Goal: Transaction & Acquisition: Purchase product/service

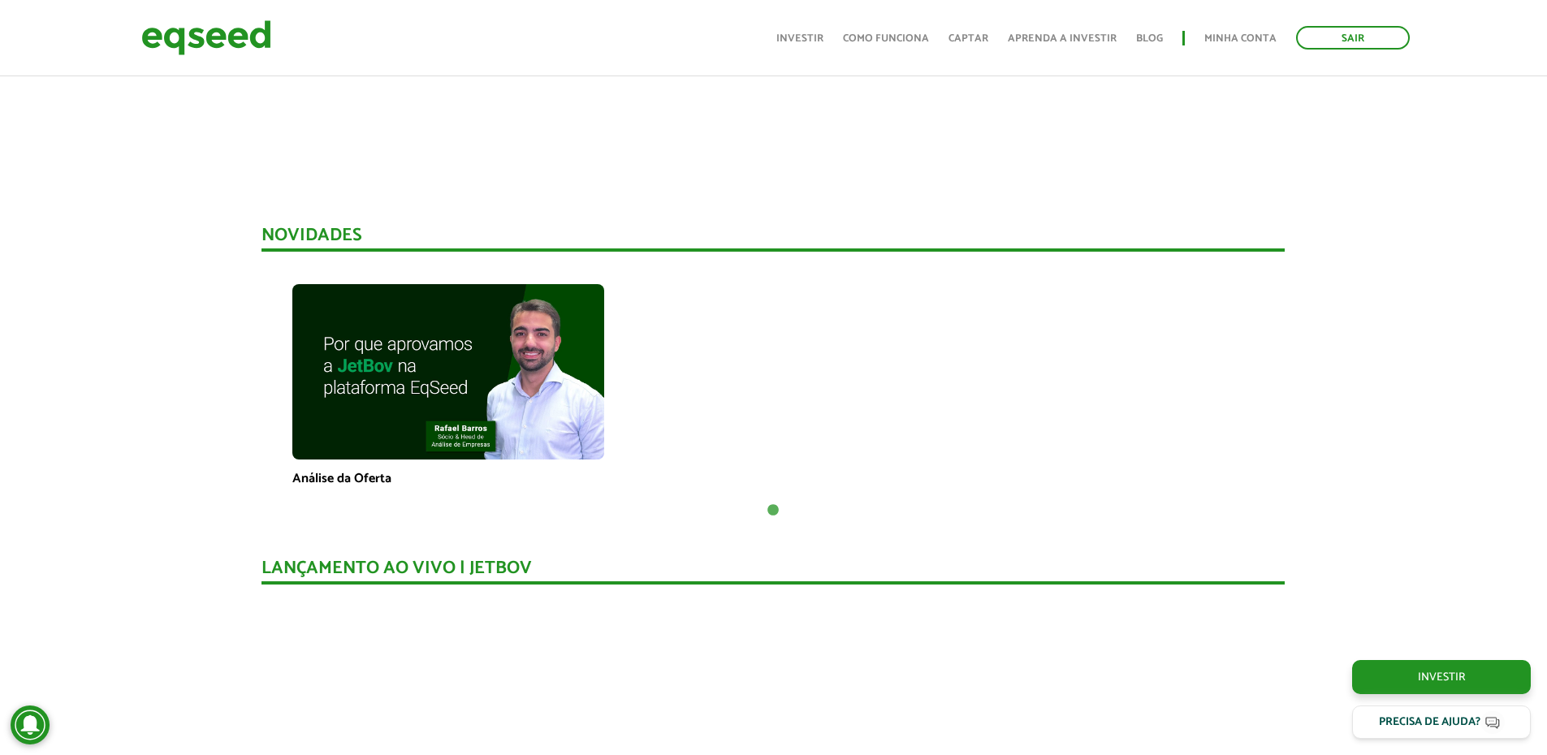
scroll to position [974, 0]
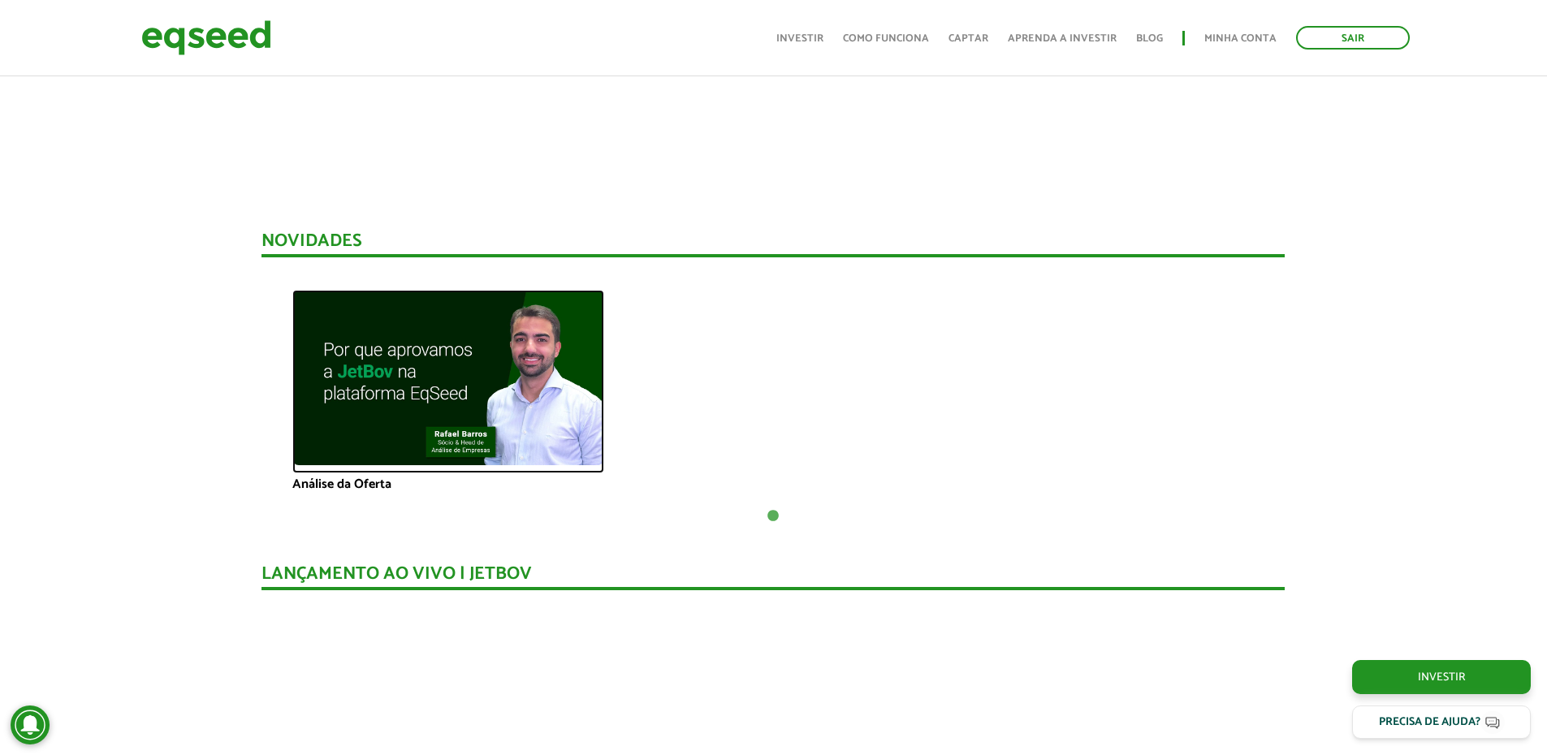
click at [387, 386] on img at bounding box center [448, 377] width 312 height 175
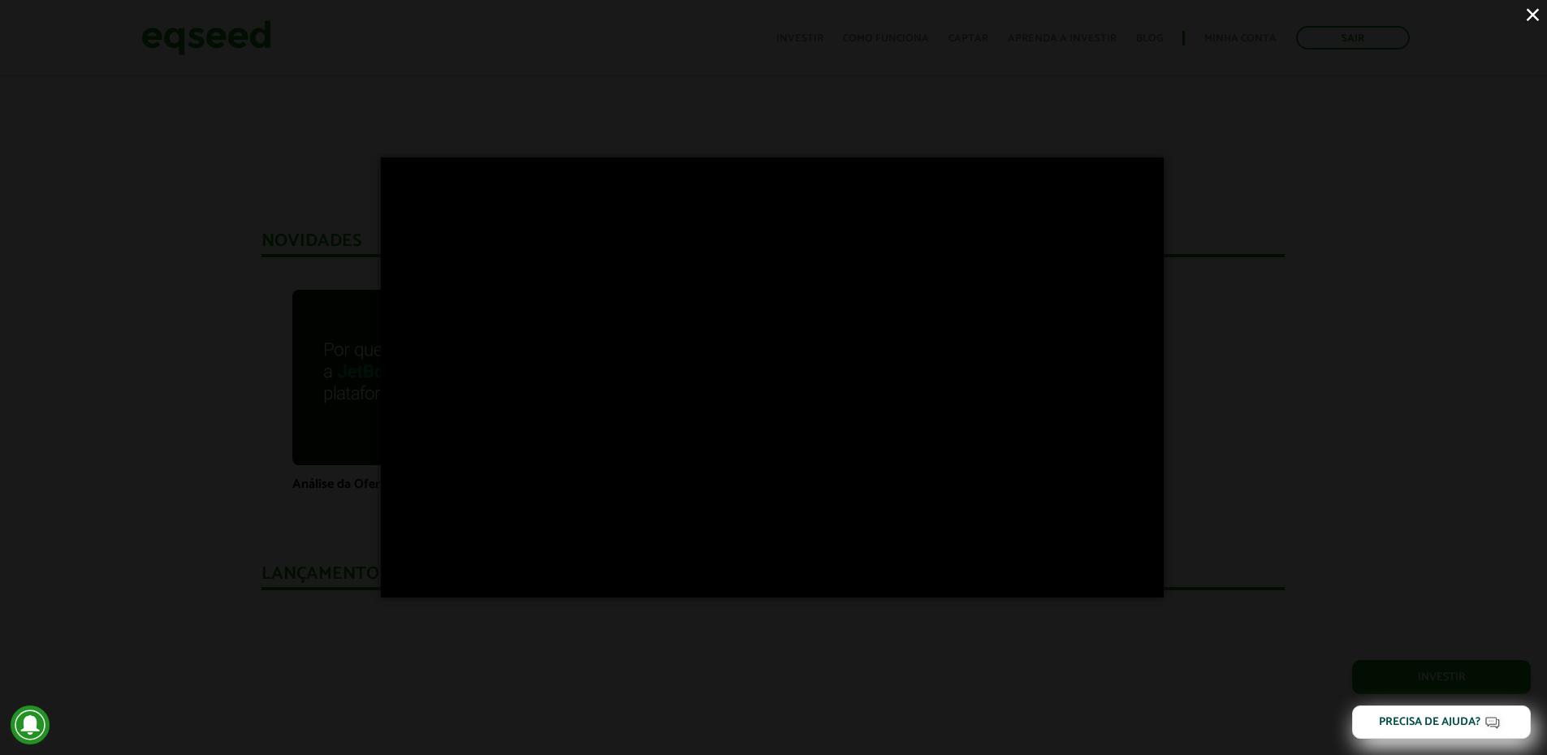
click at [1530, 12] on button "×" at bounding box center [1533, 14] width 28 height 28
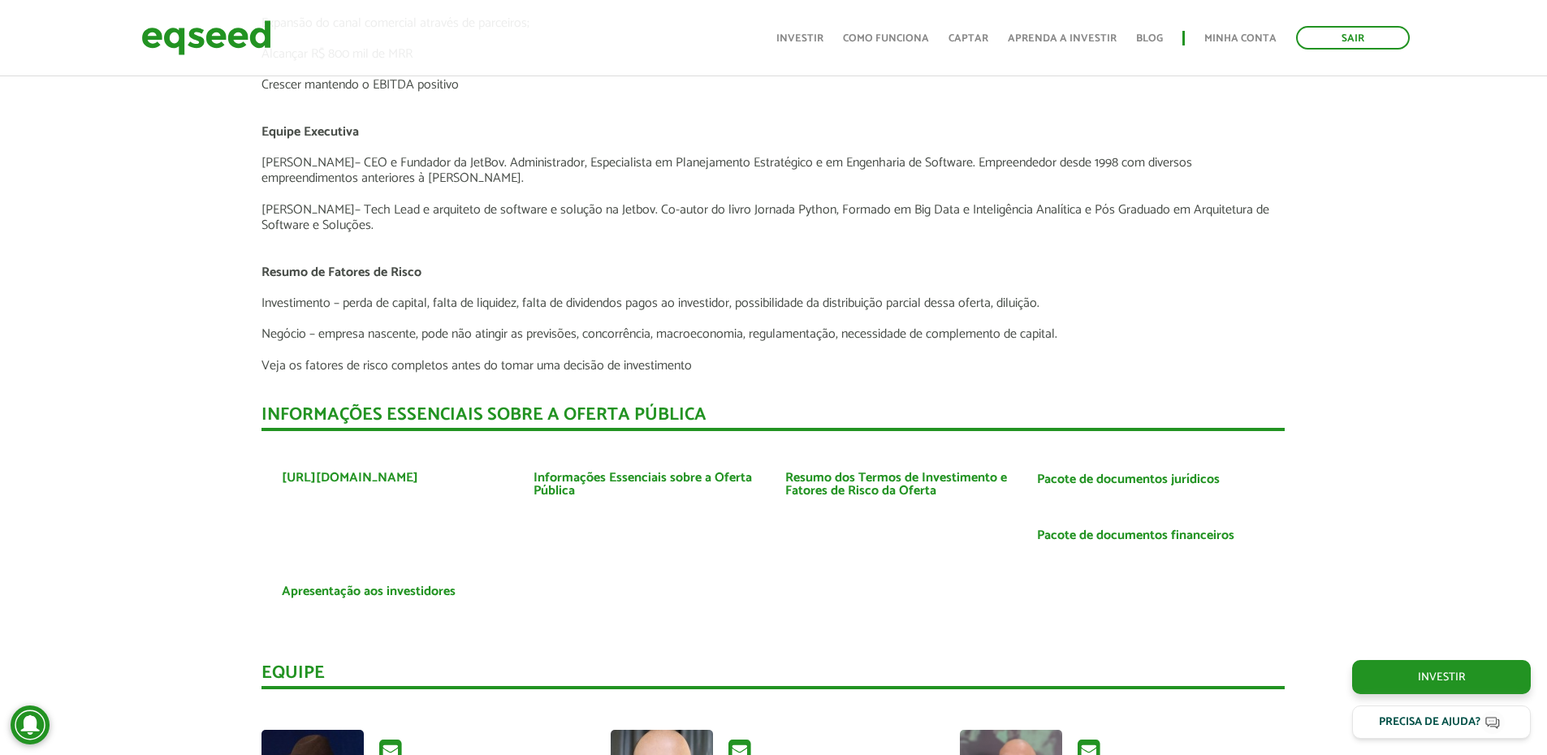
scroll to position [3654, 0]
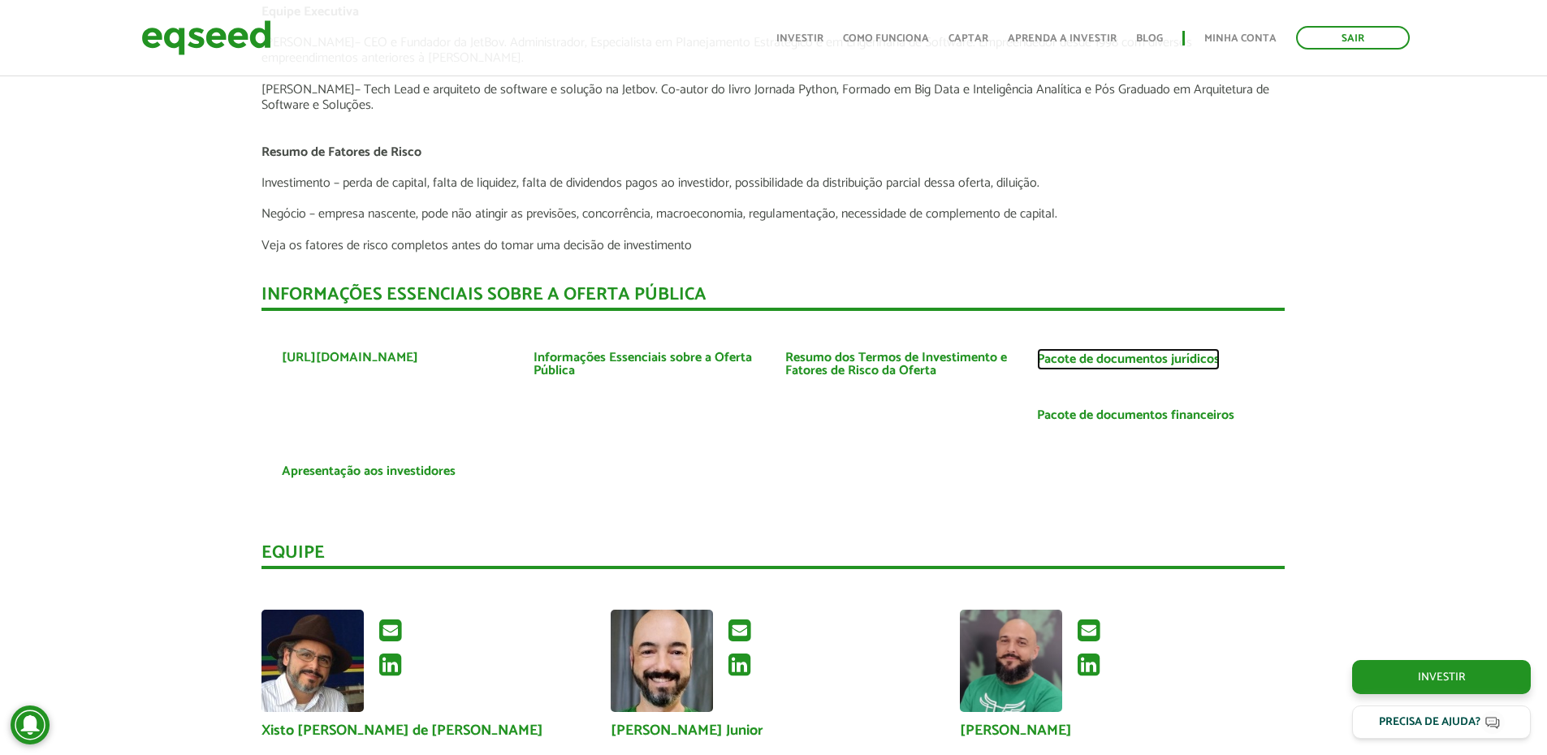
click at [1125, 360] on link "Pacote de documentos jurídicos" at bounding box center [1128, 359] width 183 height 13
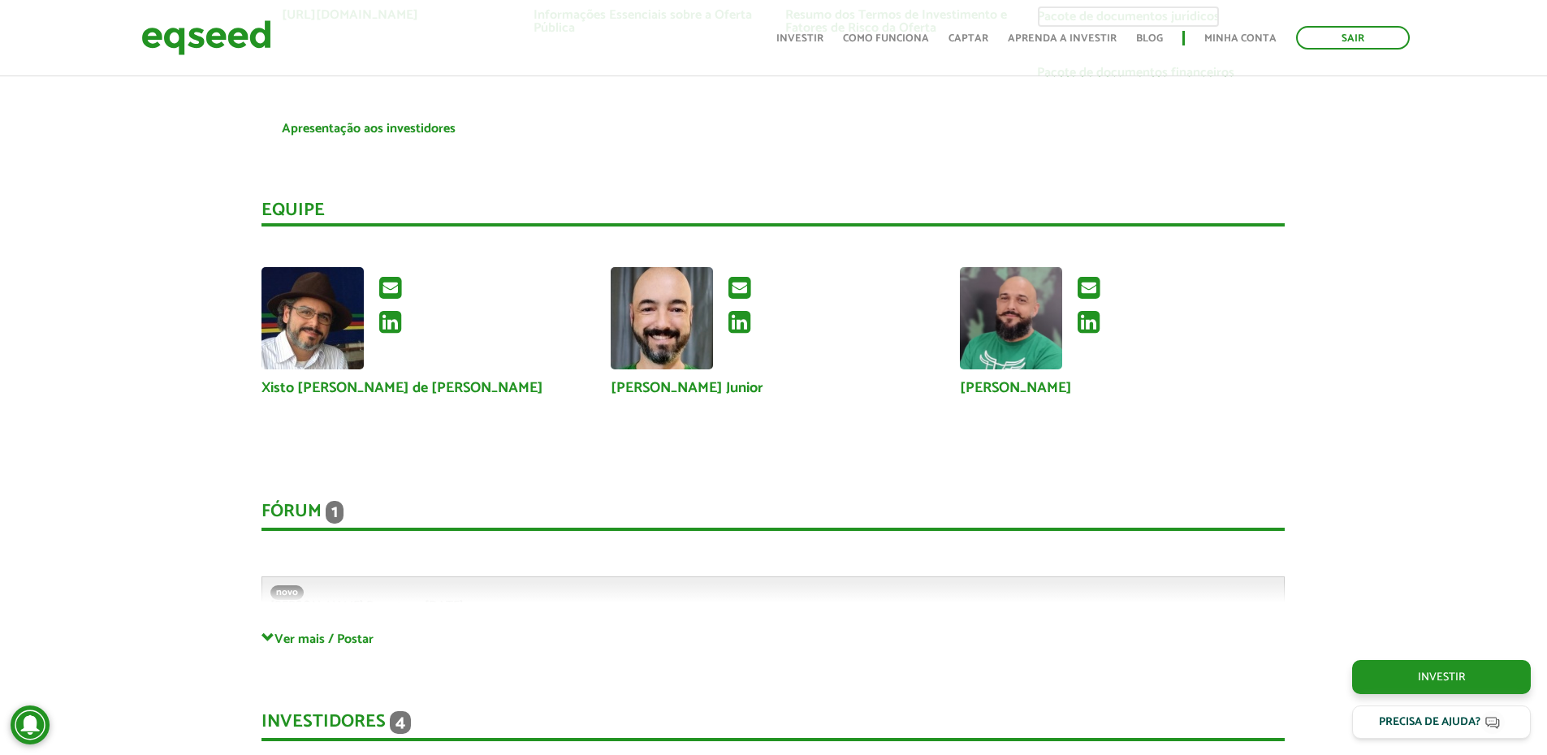
scroll to position [4060, 0]
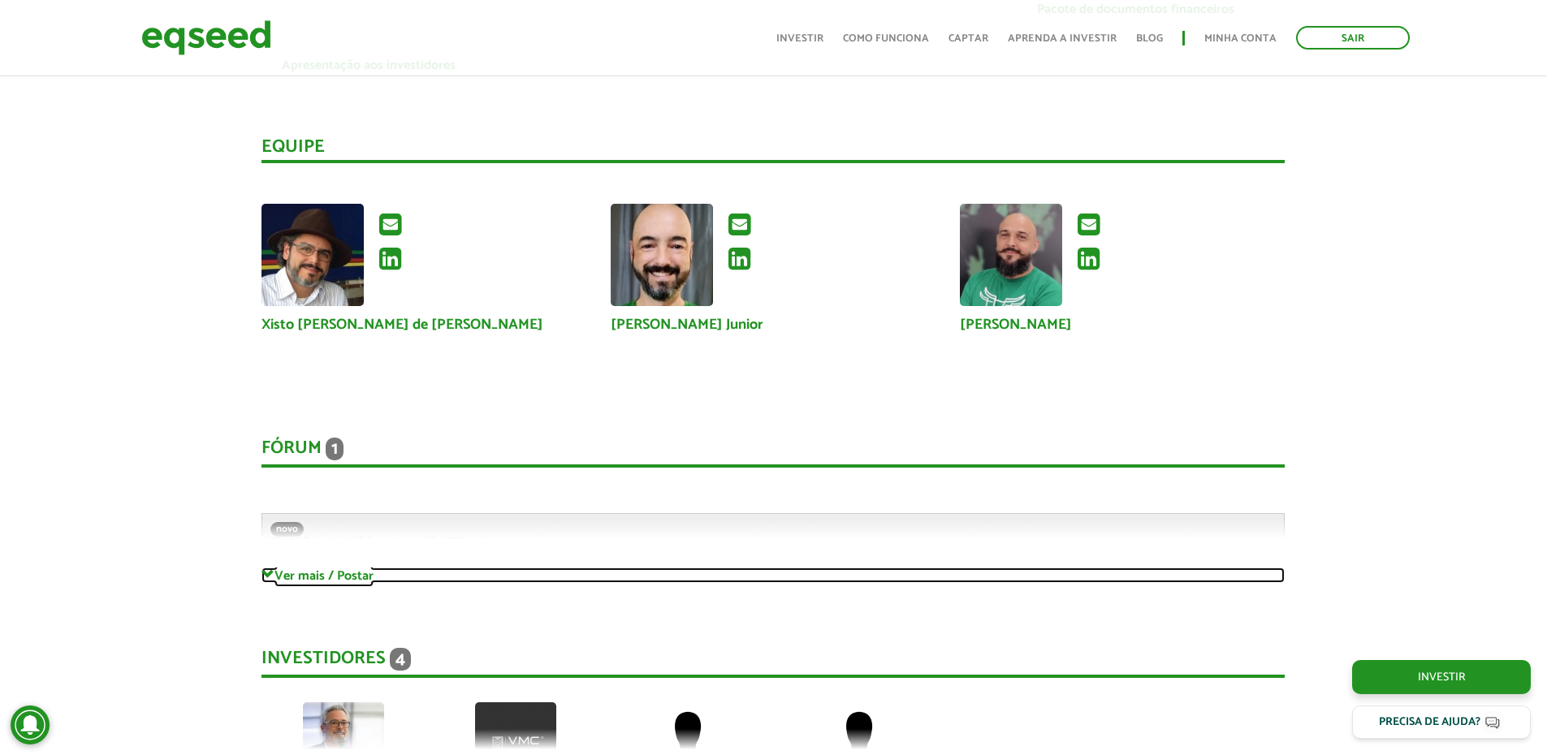
click at [282, 573] on link "Ver mais / Postar" at bounding box center [772, 575] width 1023 height 15
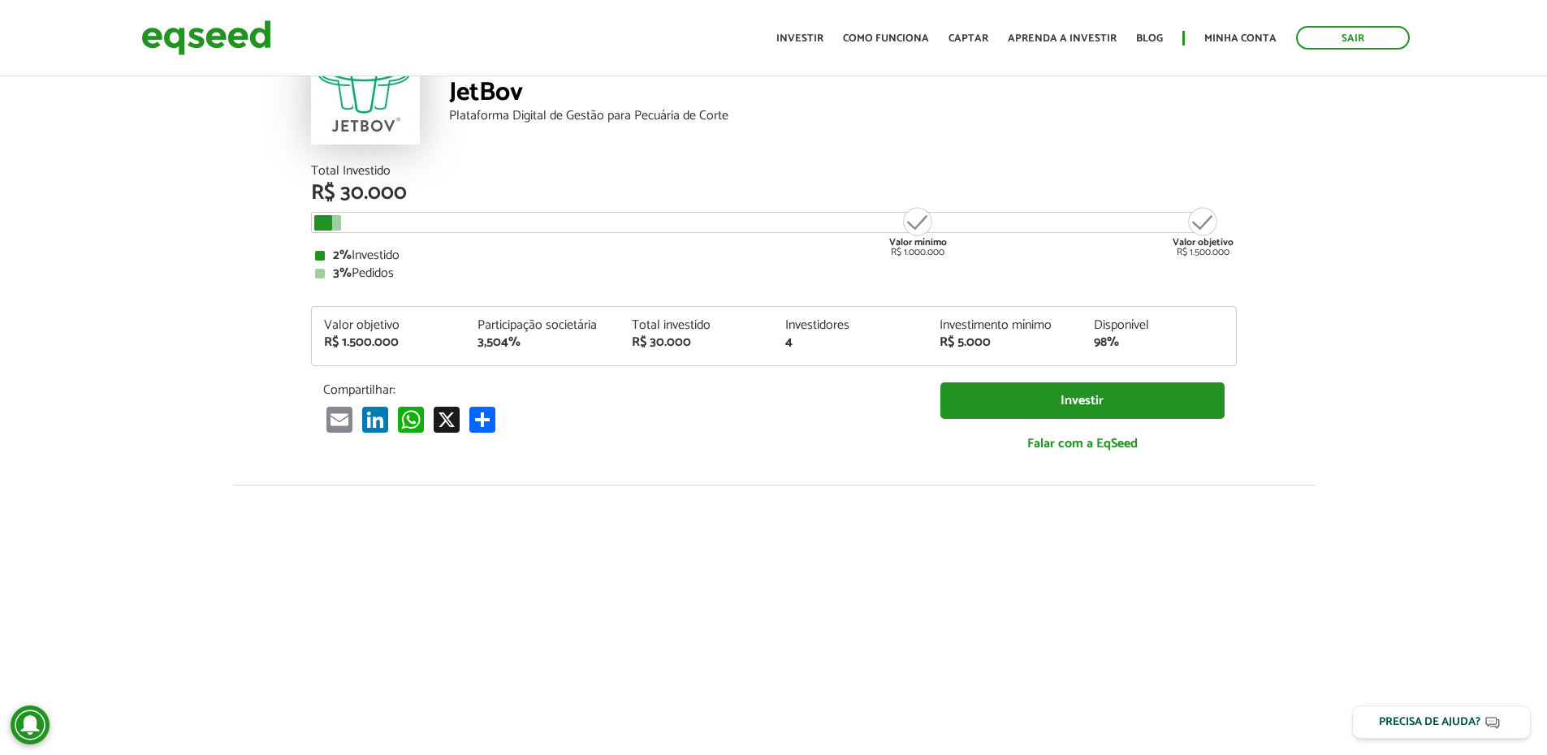
scroll to position [0, 0]
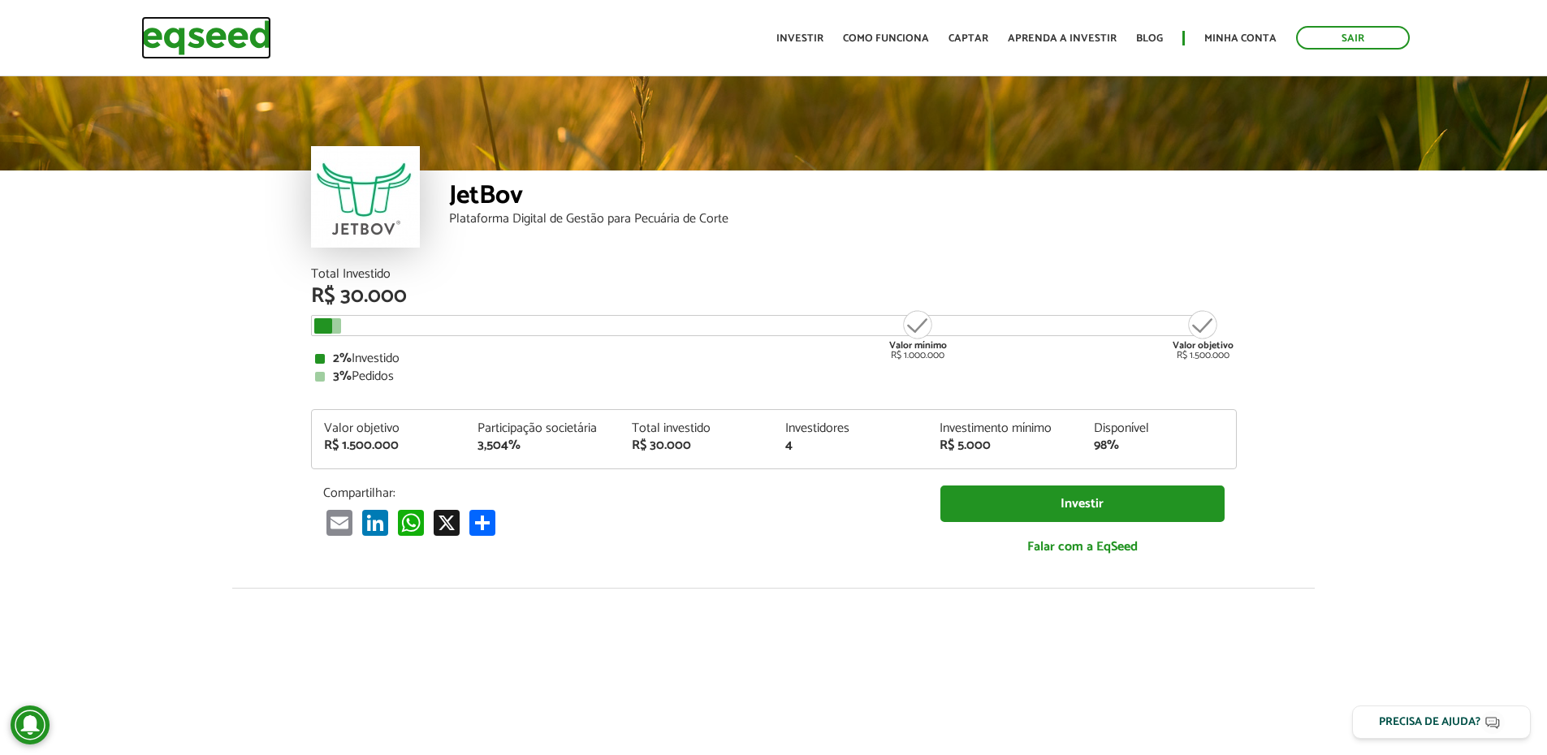
click at [220, 28] on img at bounding box center [206, 37] width 130 height 43
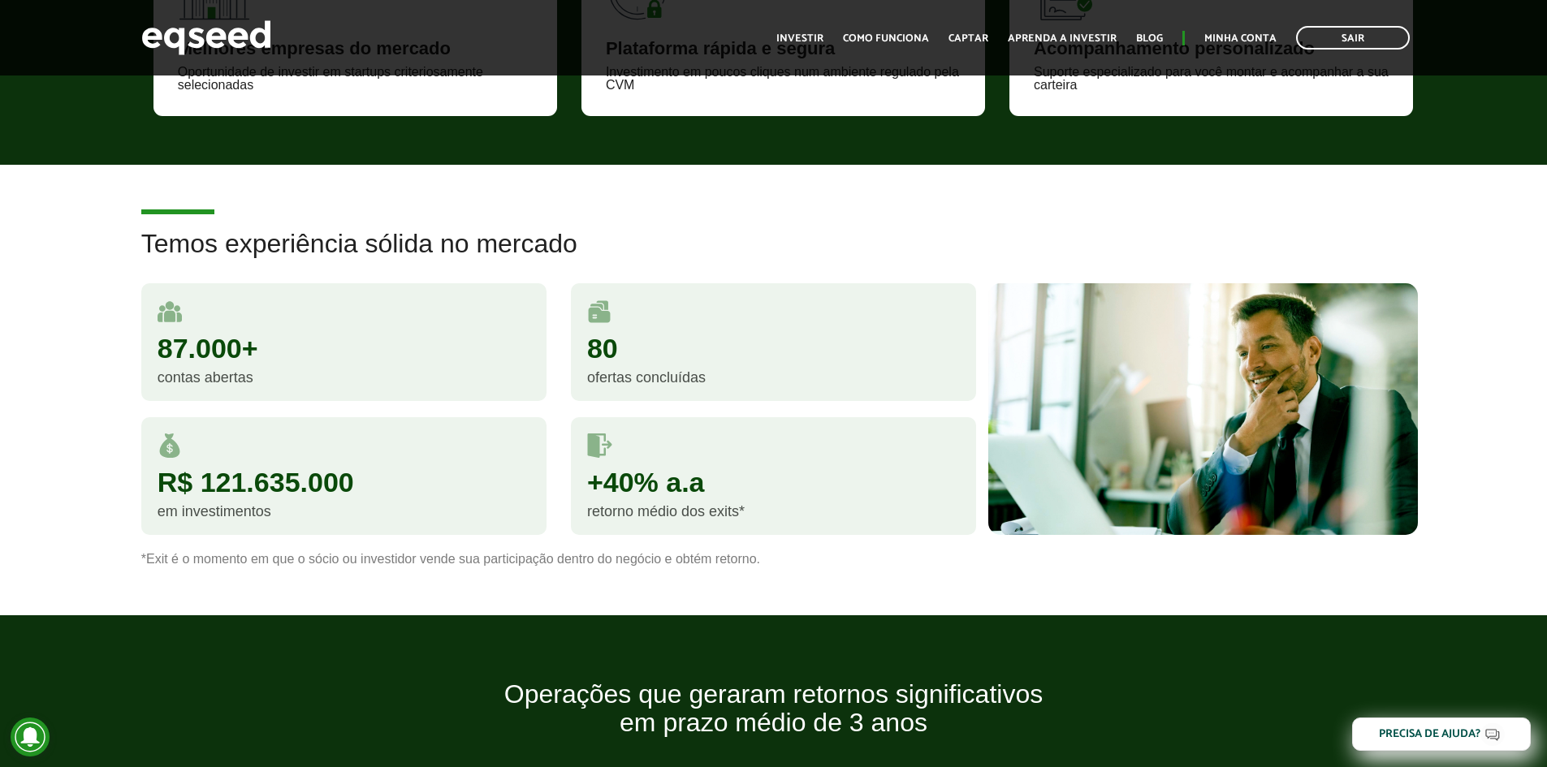
scroll to position [1272, 0]
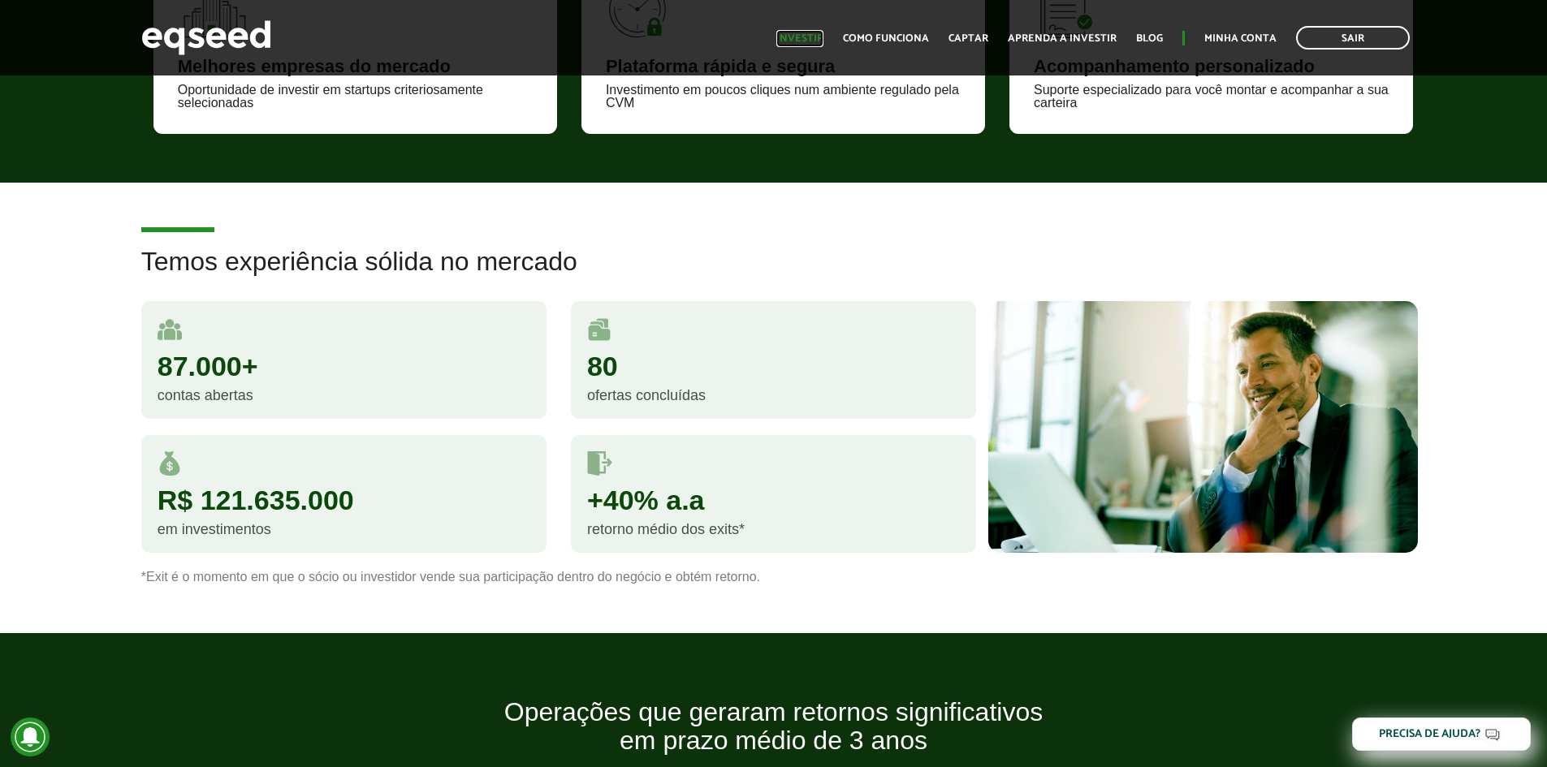
click at [793, 39] on link "Investir" at bounding box center [799, 38] width 47 height 11
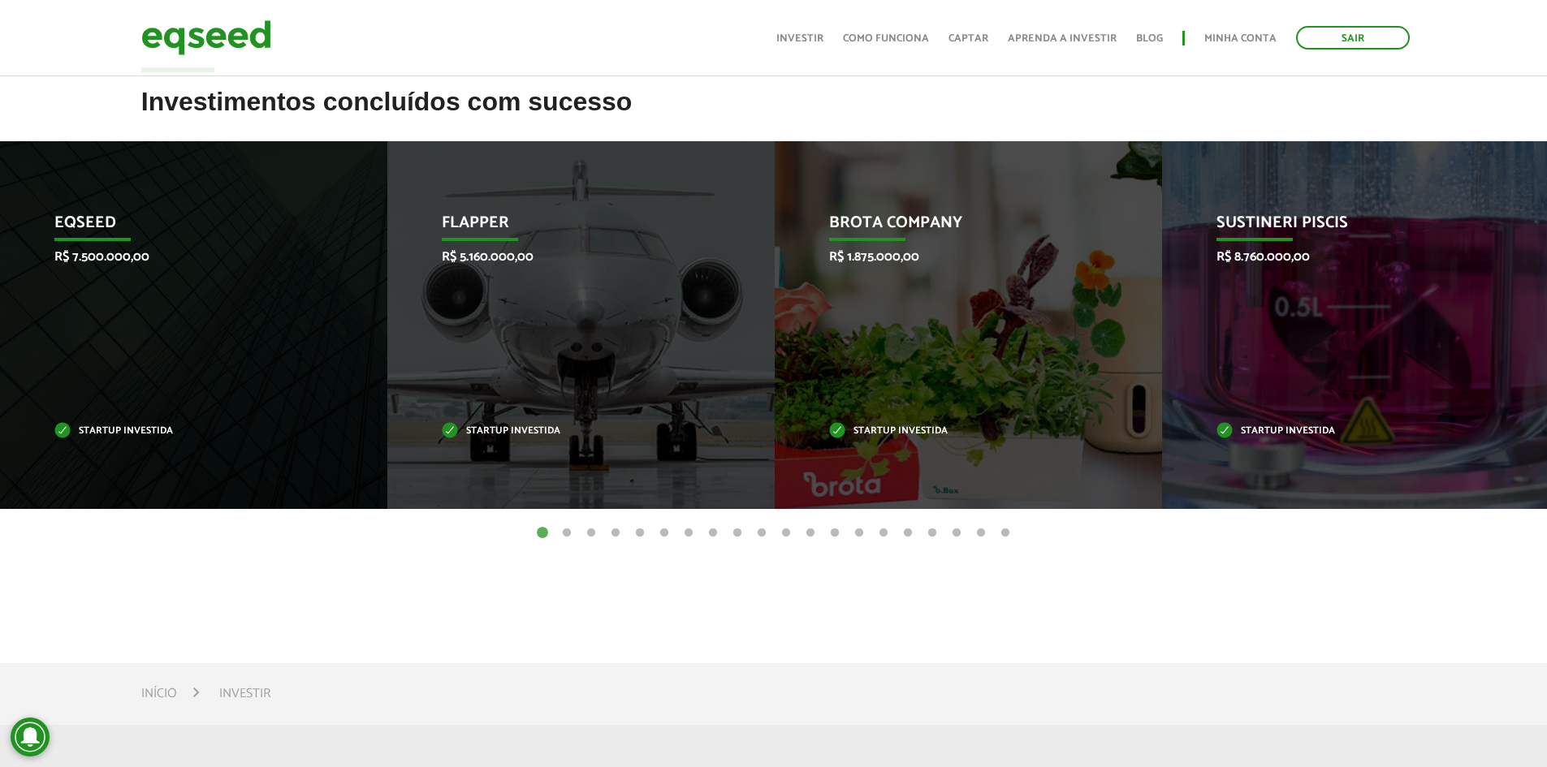
scroll to position [568, 0]
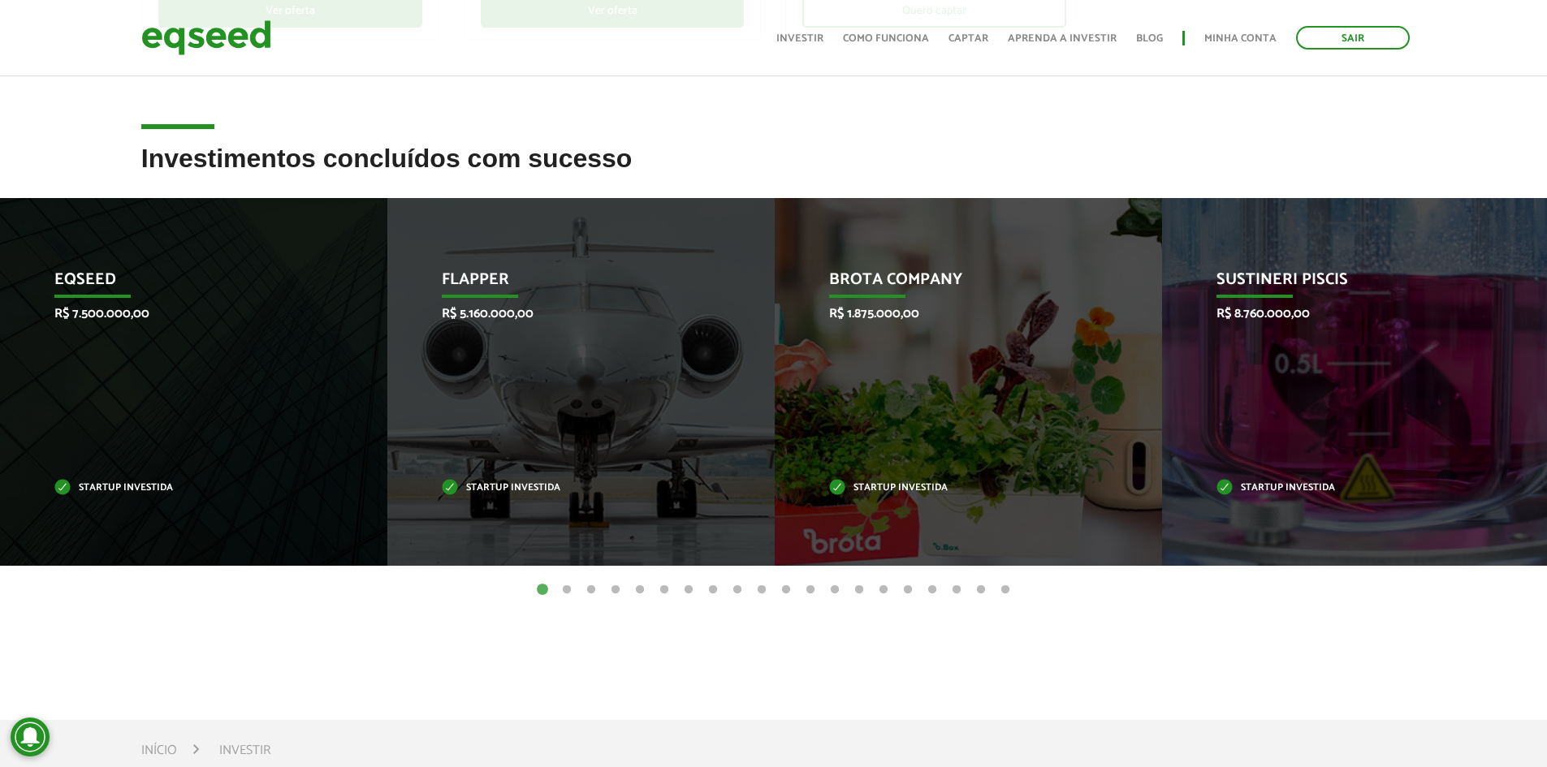
click at [1003, 594] on button "20" at bounding box center [1005, 590] width 16 height 16
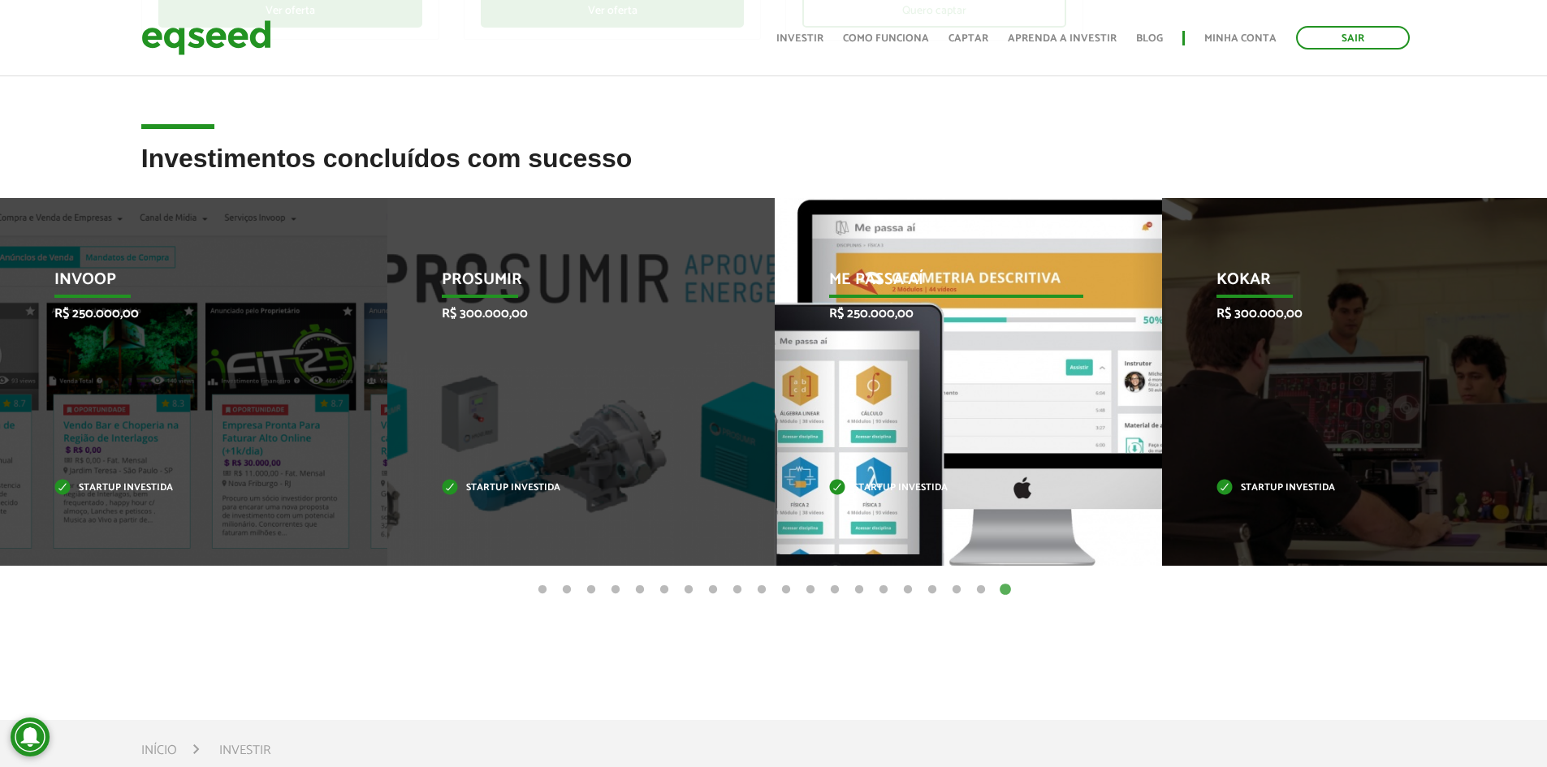
click at [912, 380] on div "Me Passa Aí R$ 250.000,00 Startup investida" at bounding box center [956, 382] width 363 height 368
click at [937, 274] on p "Me Passa Aí" at bounding box center [957, 284] width 254 height 28
click at [938, 476] on div "Me Passa Aí R$ 250.000,00 Startup investida" at bounding box center [956, 382] width 363 height 368
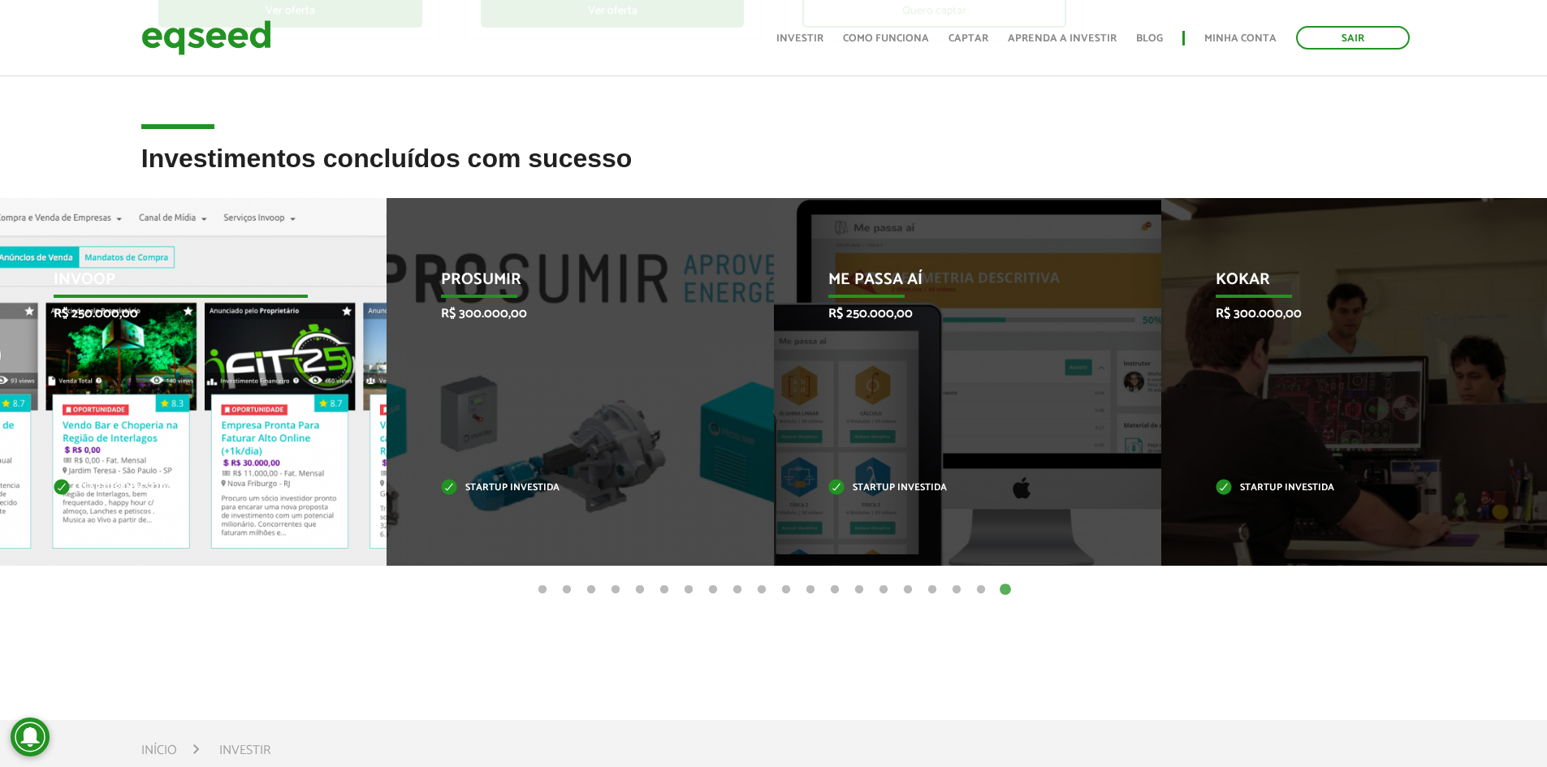
click at [131, 274] on p "Invoop" at bounding box center [181, 284] width 254 height 28
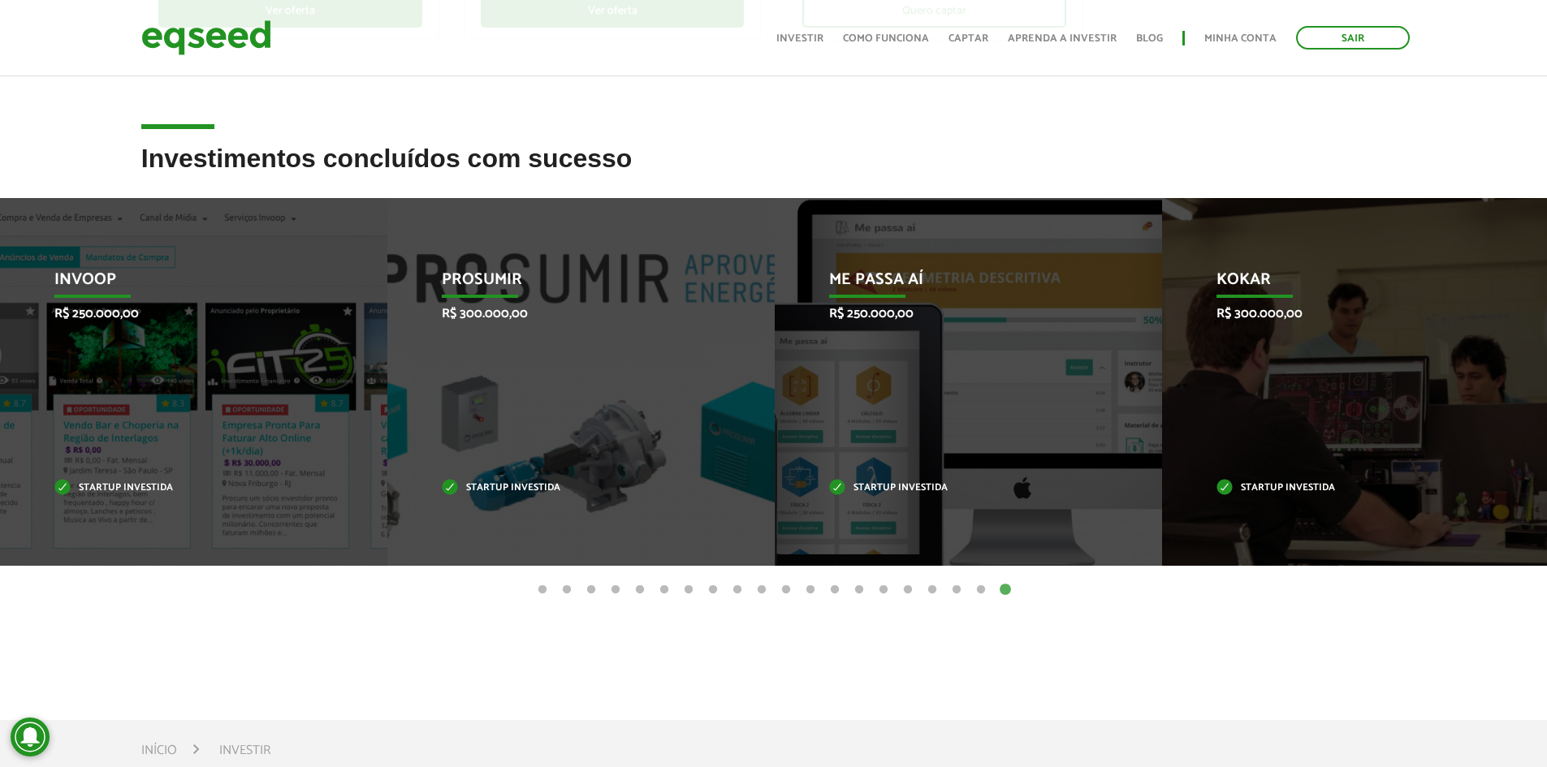
click at [982, 589] on button "19" at bounding box center [981, 590] width 16 height 16
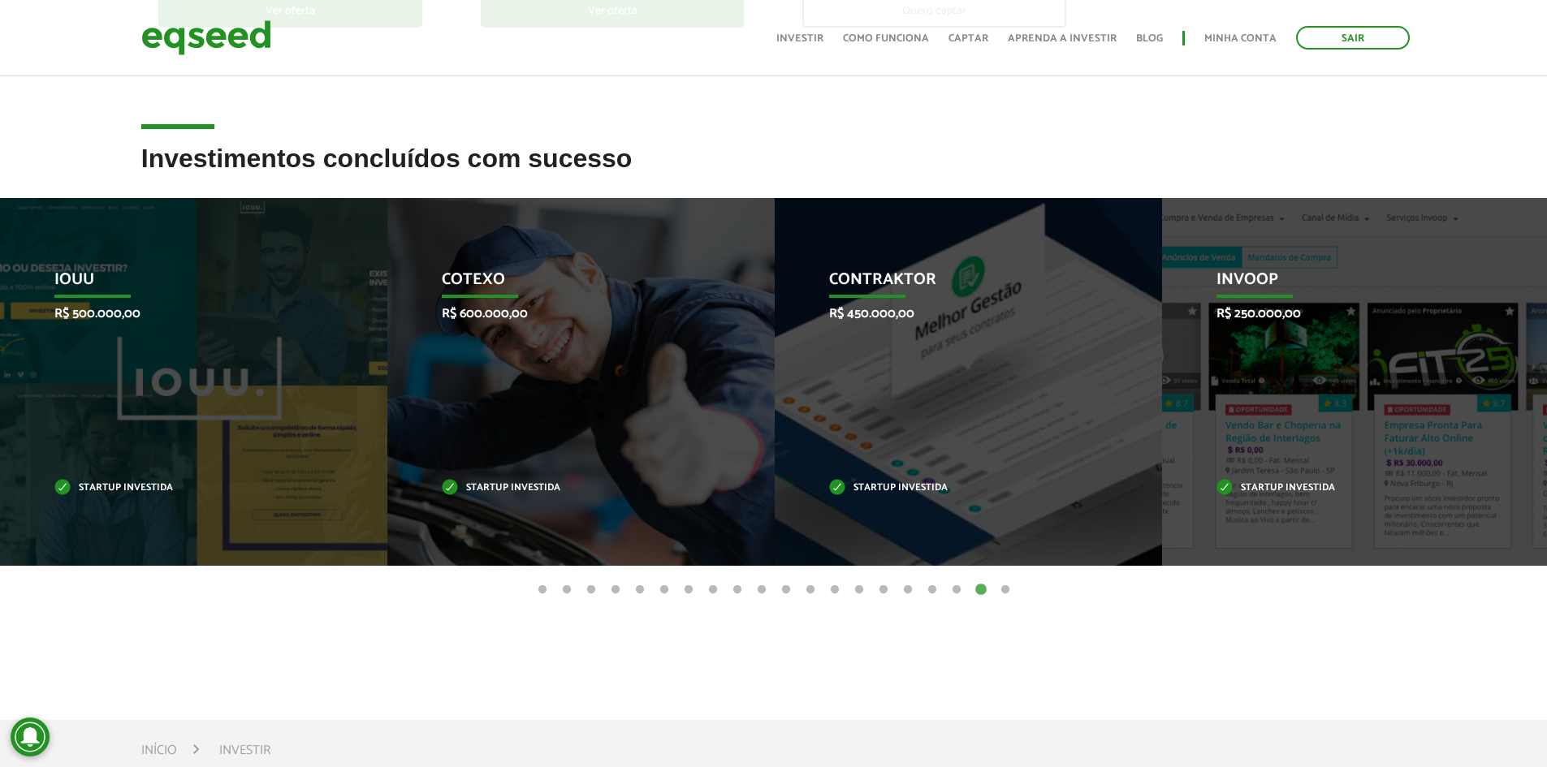
click at [957, 585] on button "18" at bounding box center [956, 590] width 16 height 16
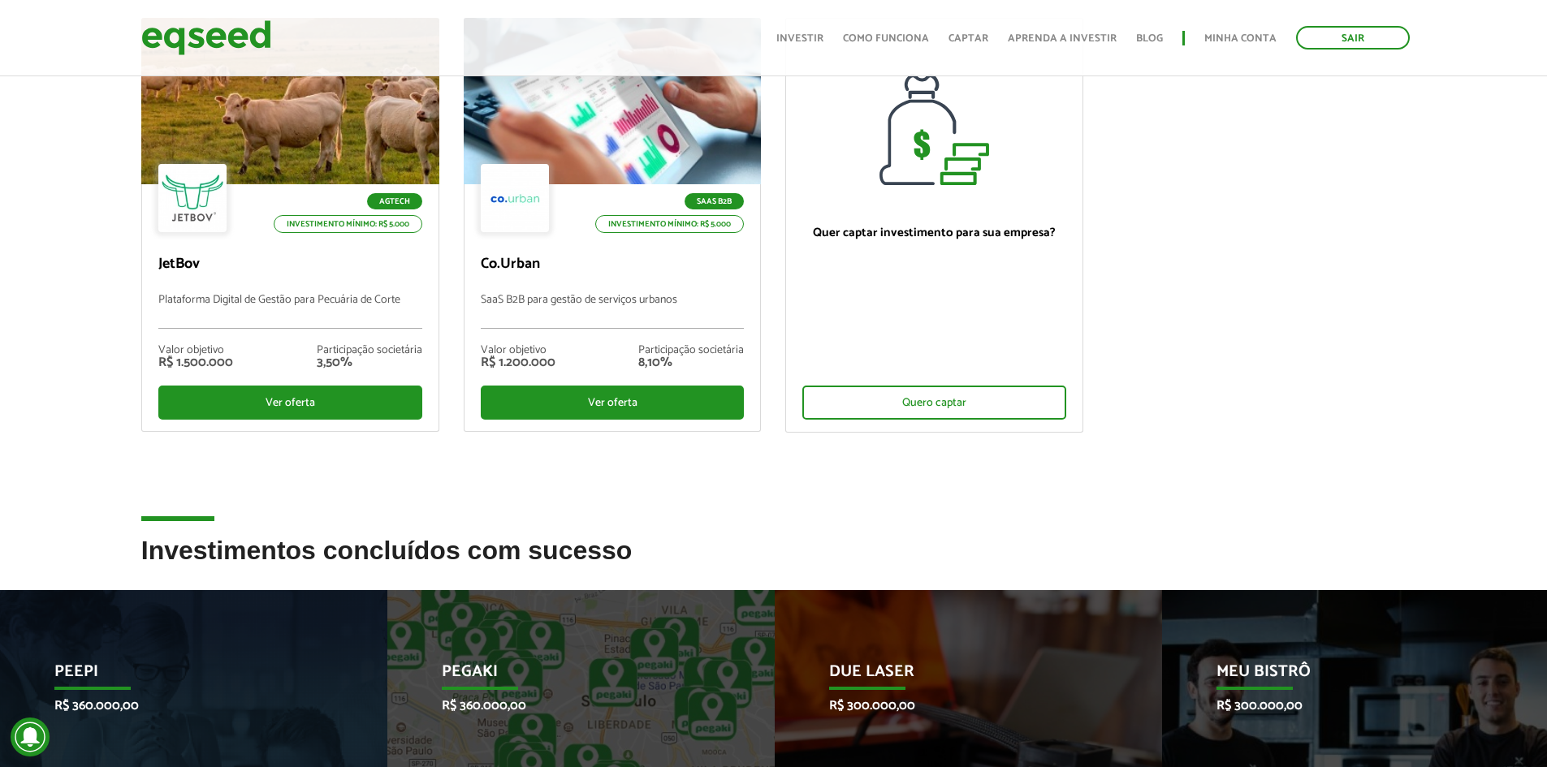
scroll to position [0, 0]
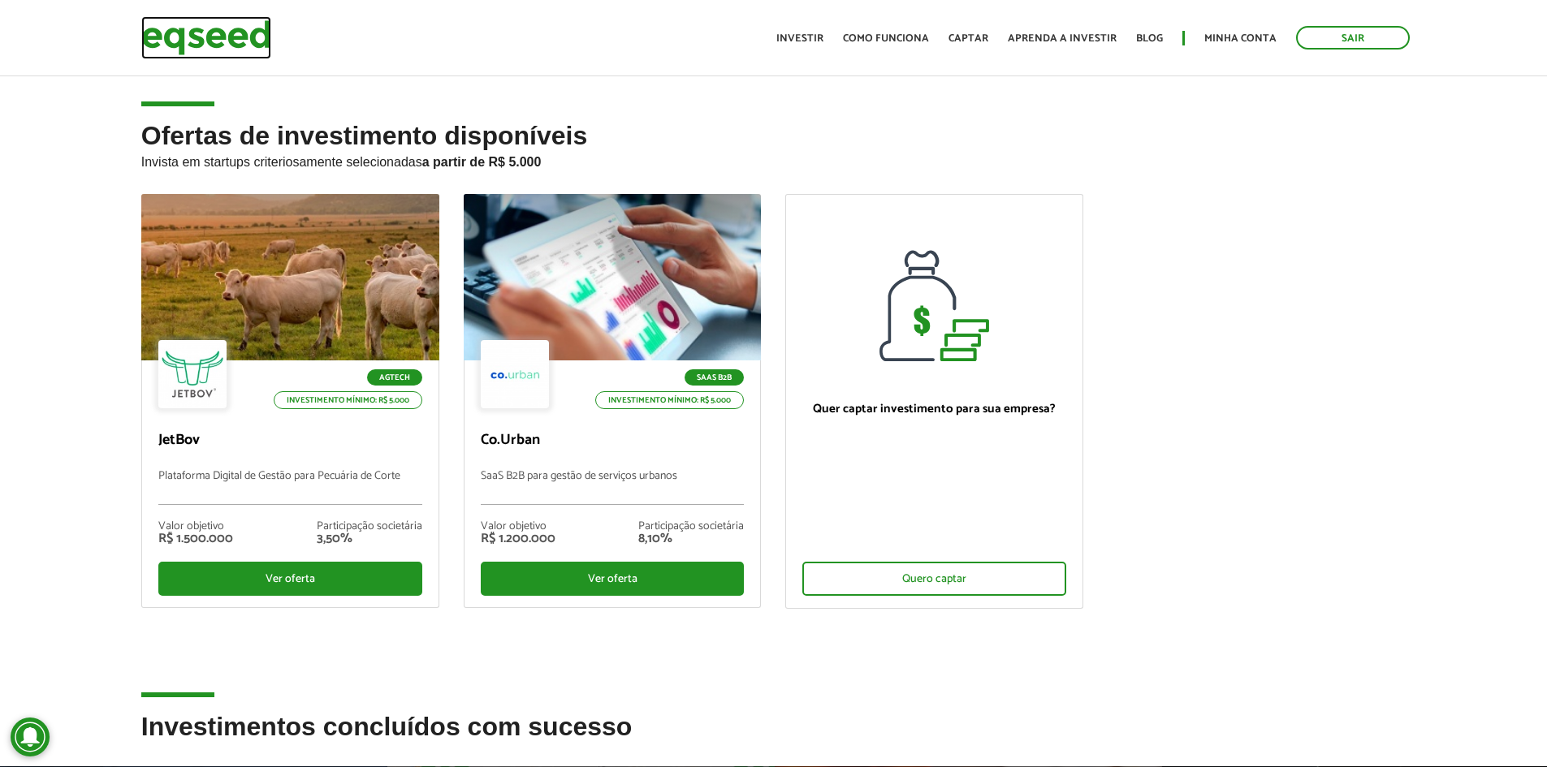
click at [250, 55] on img at bounding box center [206, 37] width 130 height 43
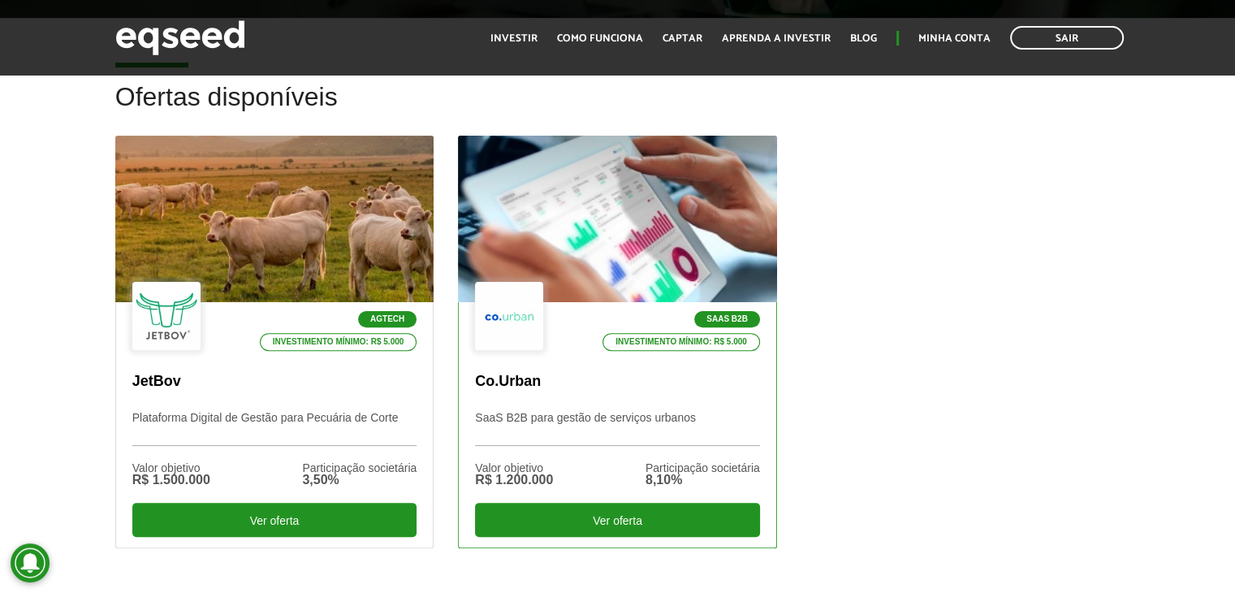
scroll to position [568, 0]
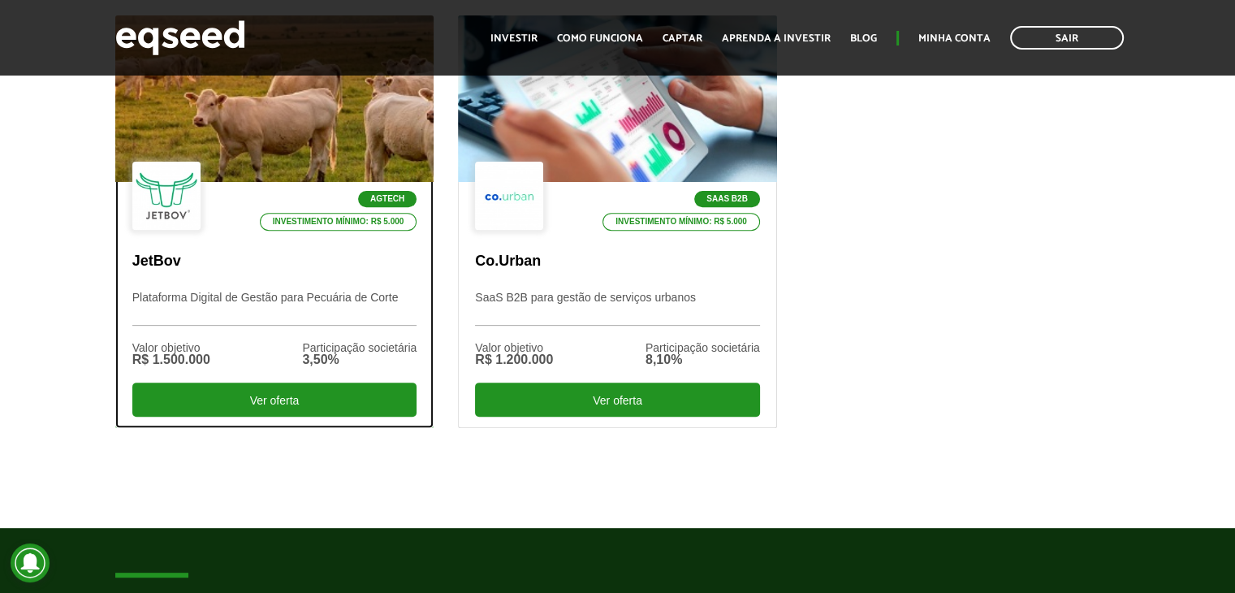
click at [341, 286] on div "Agtech Investimento mínimo: R$ 5.000 JetBov Plataforma Digital de Gestão para P…" at bounding box center [275, 304] width 318 height 245
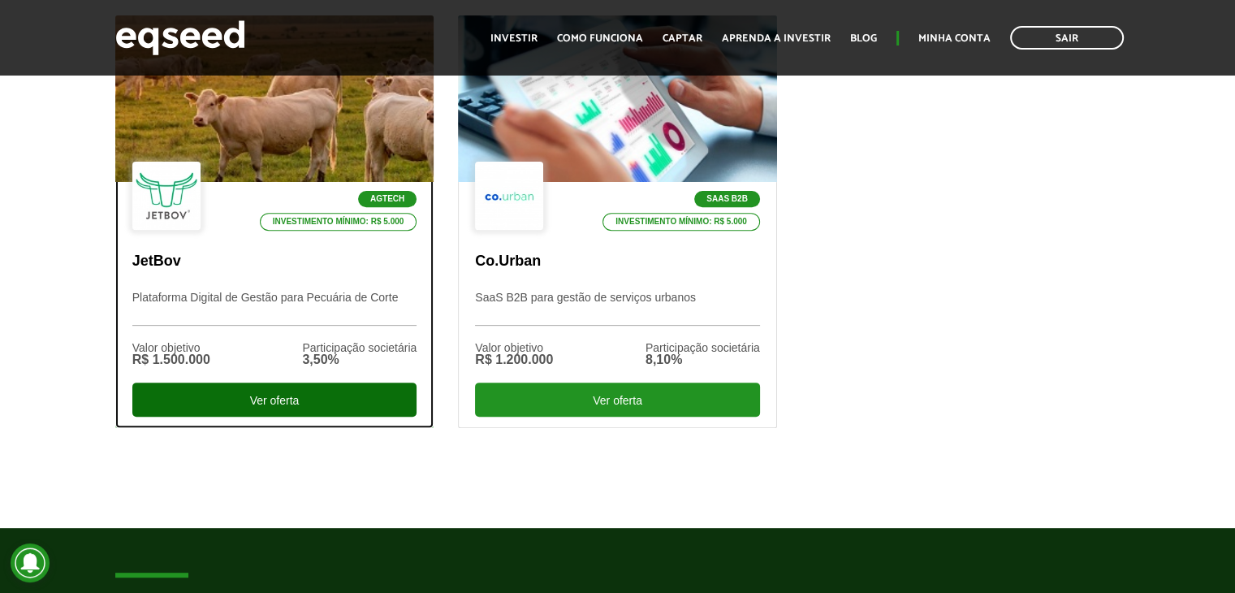
click at [296, 387] on div "Ver oferta" at bounding box center [274, 399] width 285 height 34
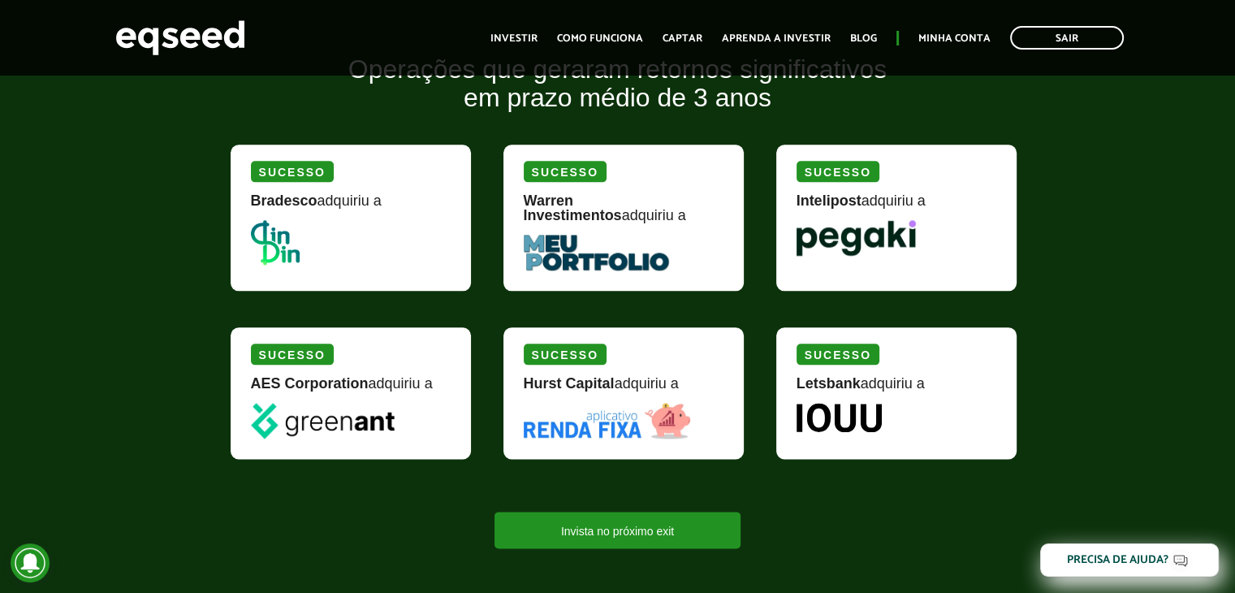
scroll to position [1868, 0]
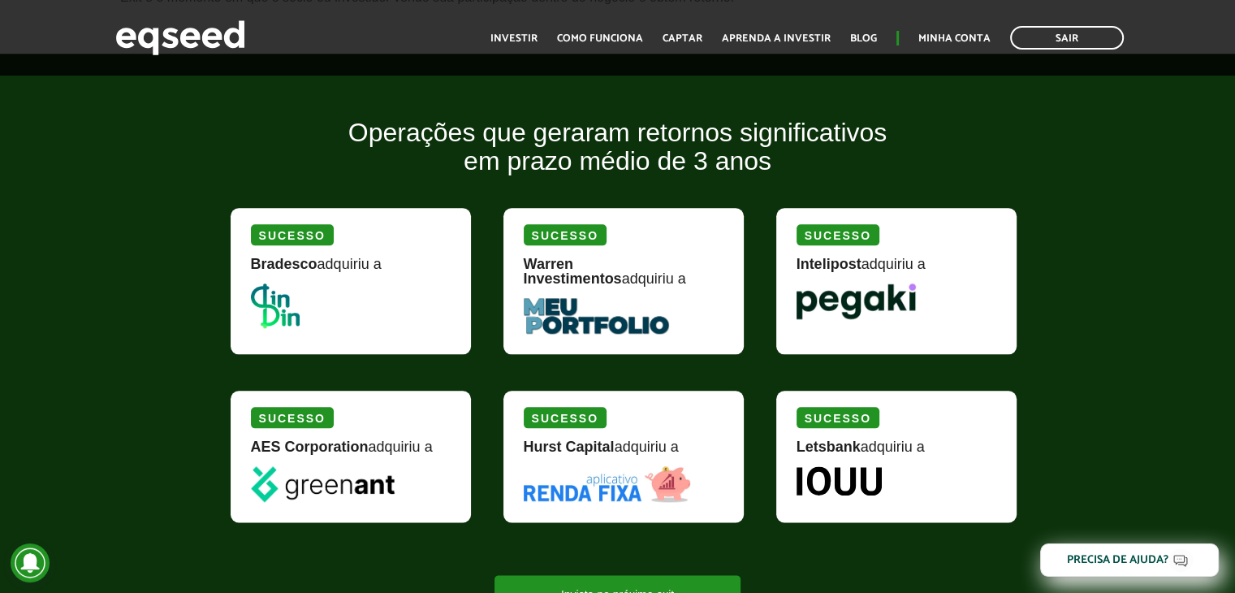
click at [585, 313] on img at bounding box center [596, 316] width 145 height 36
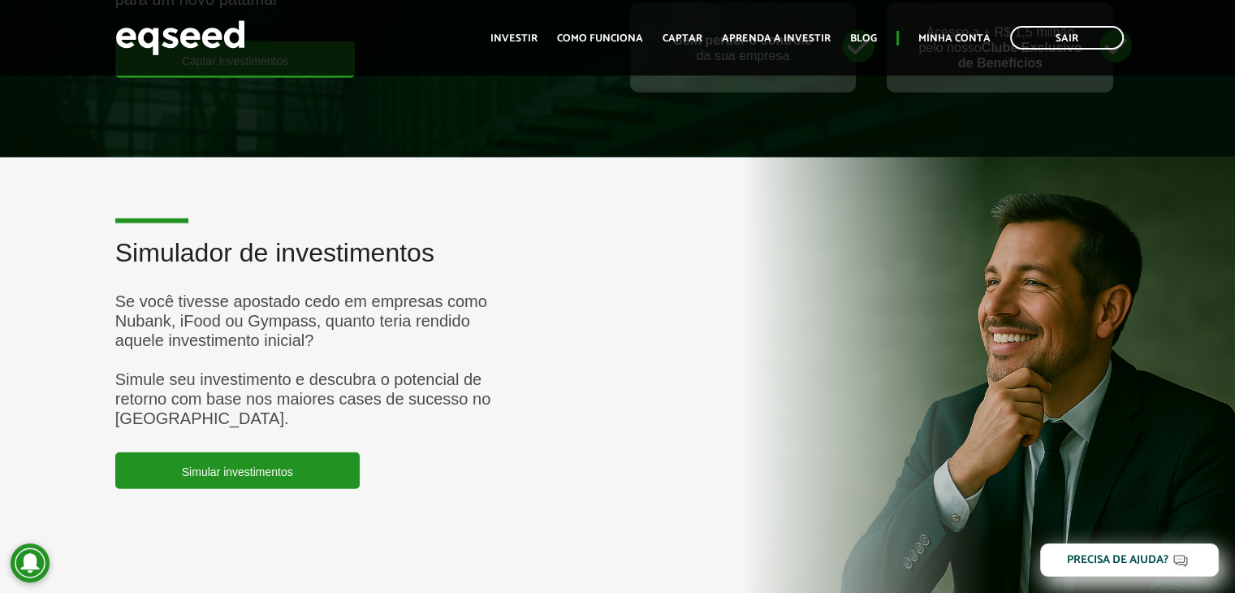
scroll to position [3898, 0]
